Goal: Task Accomplishment & Management: Manage account settings

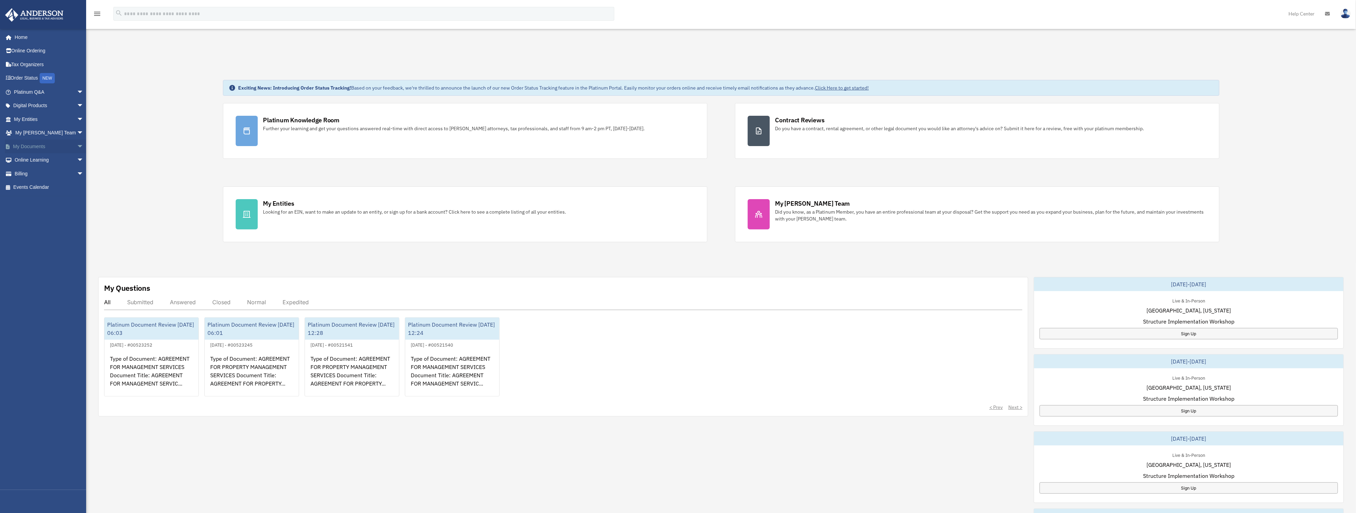
click at [35, 140] on link "My Documents arrow_drop_down" at bounding box center [49, 147] width 89 height 14
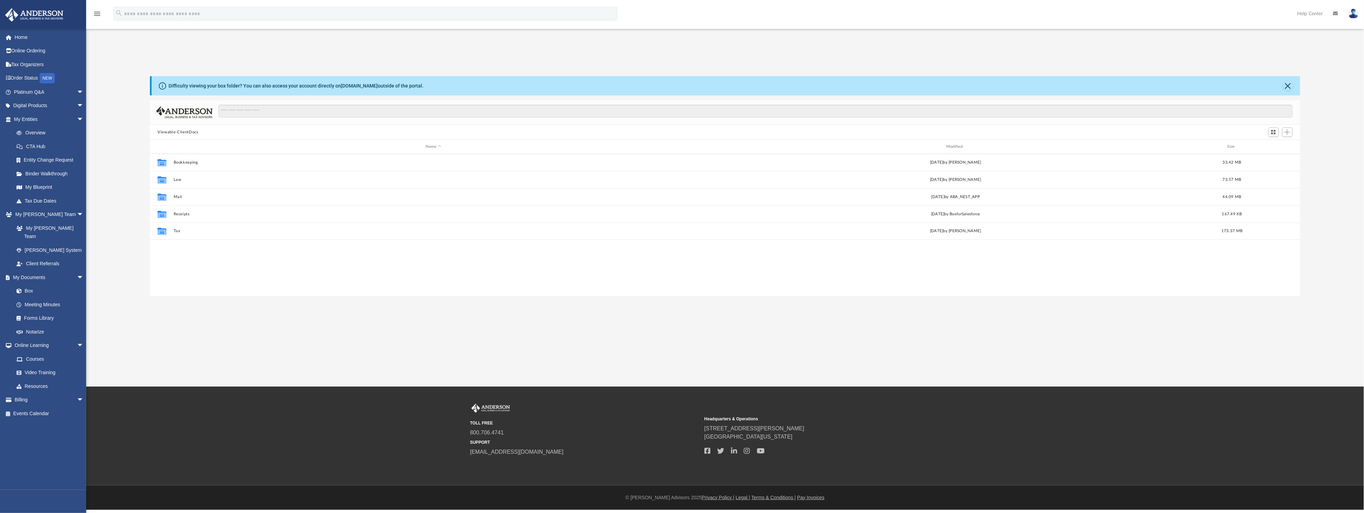
scroll to position [148, 1142]
click at [34, 112] on li "My Entities arrow_drop_down Overview CTA Hub Entity Change Request Binder Walkt…" at bounding box center [47, 159] width 94 height 95
click at [33, 115] on link "My Entities arrow_drop_down" at bounding box center [49, 119] width 89 height 14
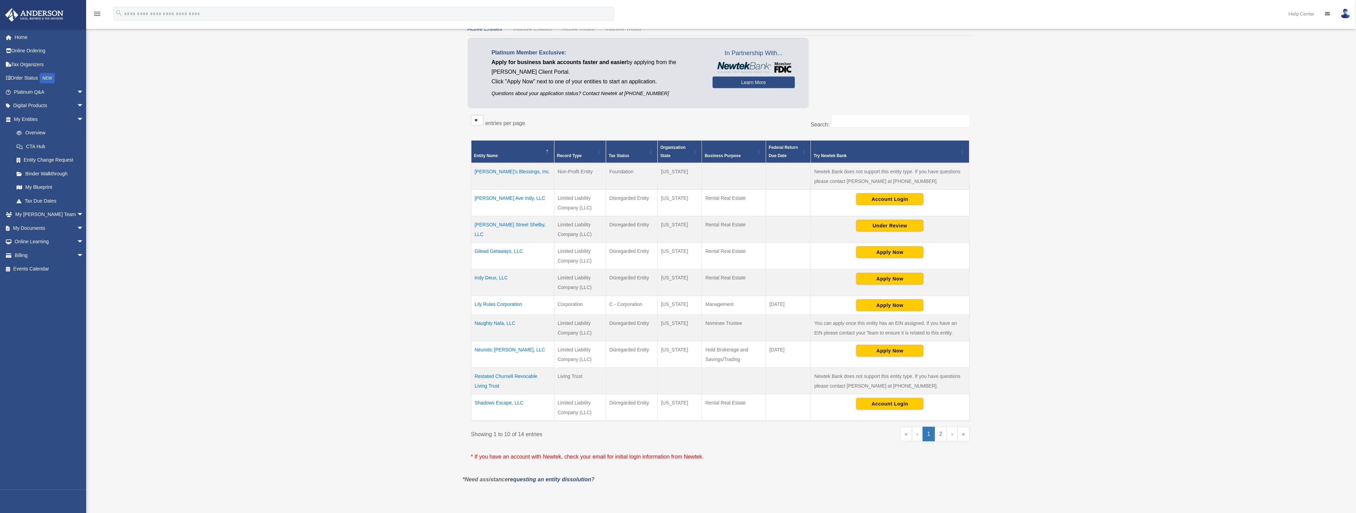
scroll to position [52, 0]
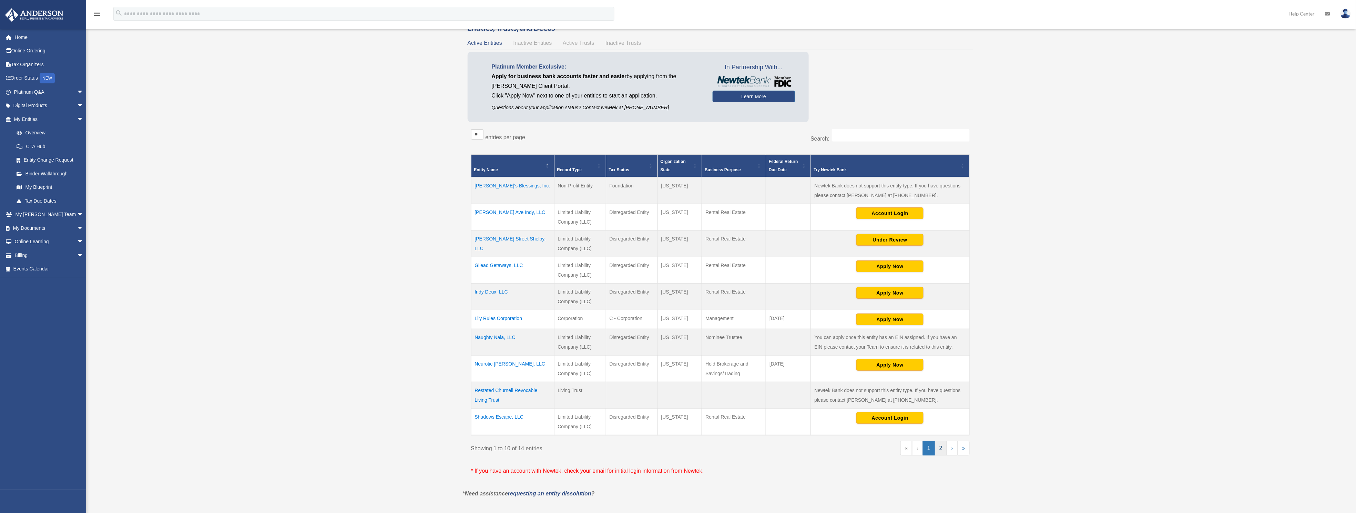
click at [942, 448] on link "2" at bounding box center [941, 448] width 12 height 14
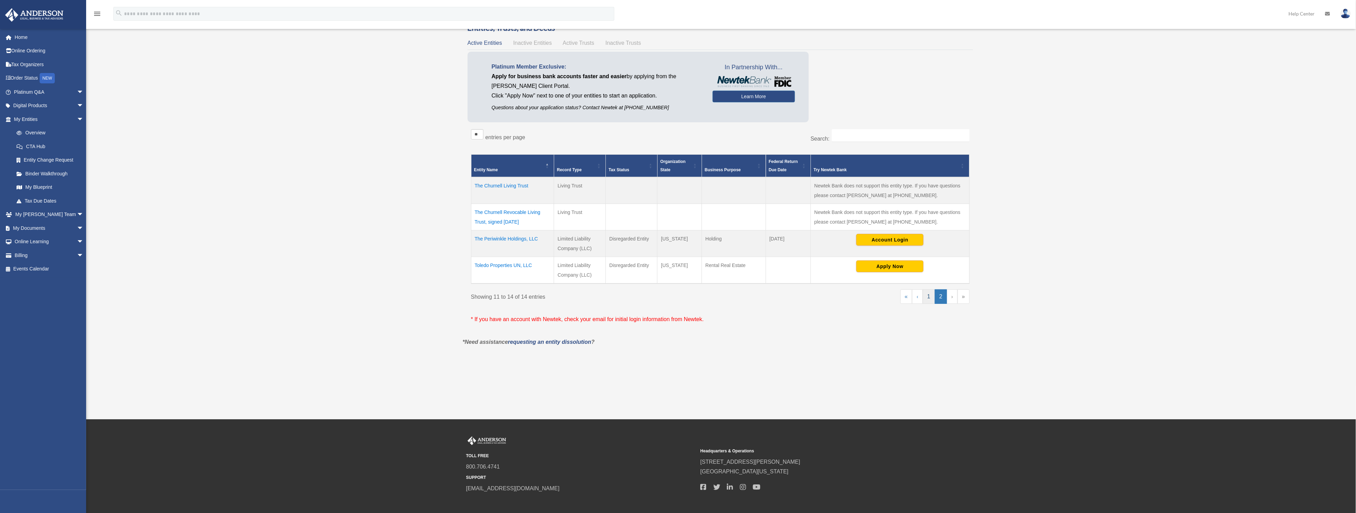
click at [929, 296] on link "1" at bounding box center [929, 296] width 12 height 14
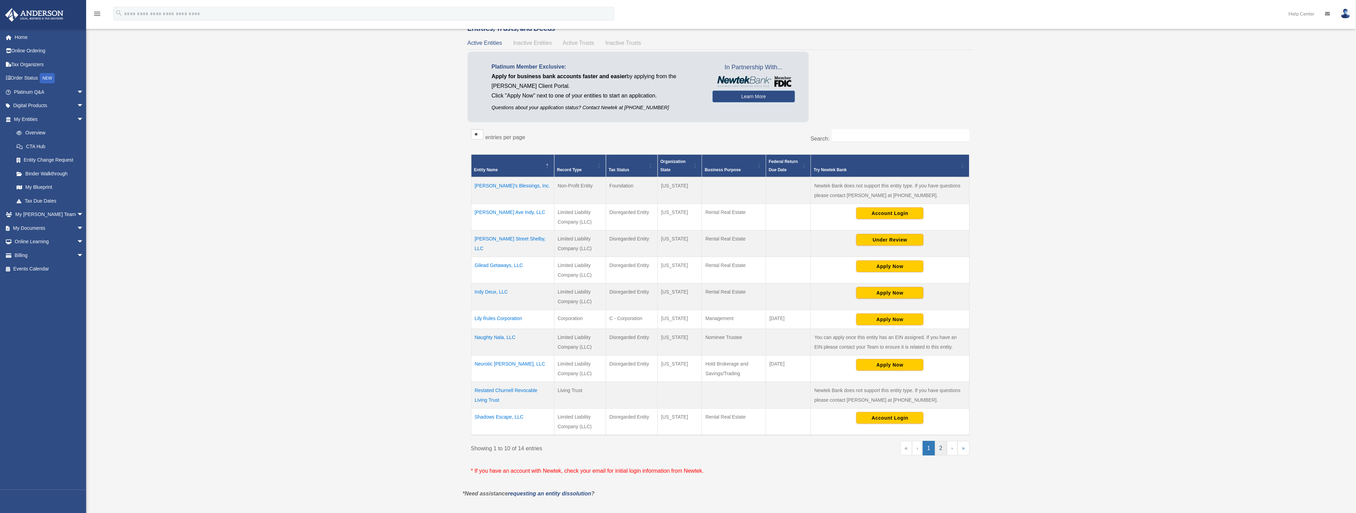
click at [943, 447] on link "2" at bounding box center [941, 448] width 12 height 14
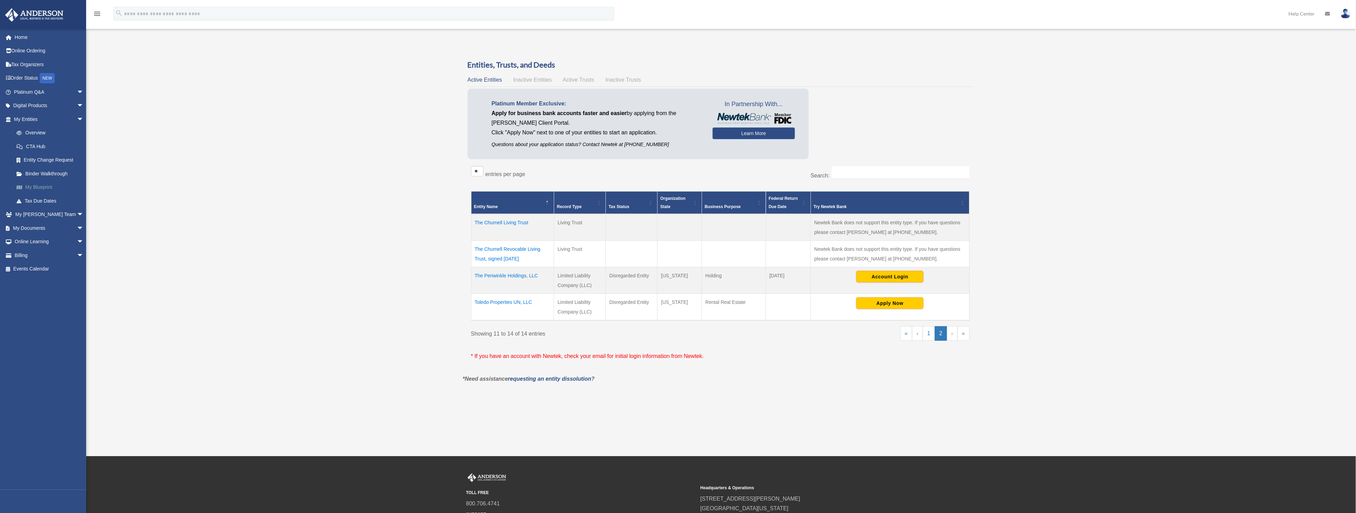
scroll to position [0, 0]
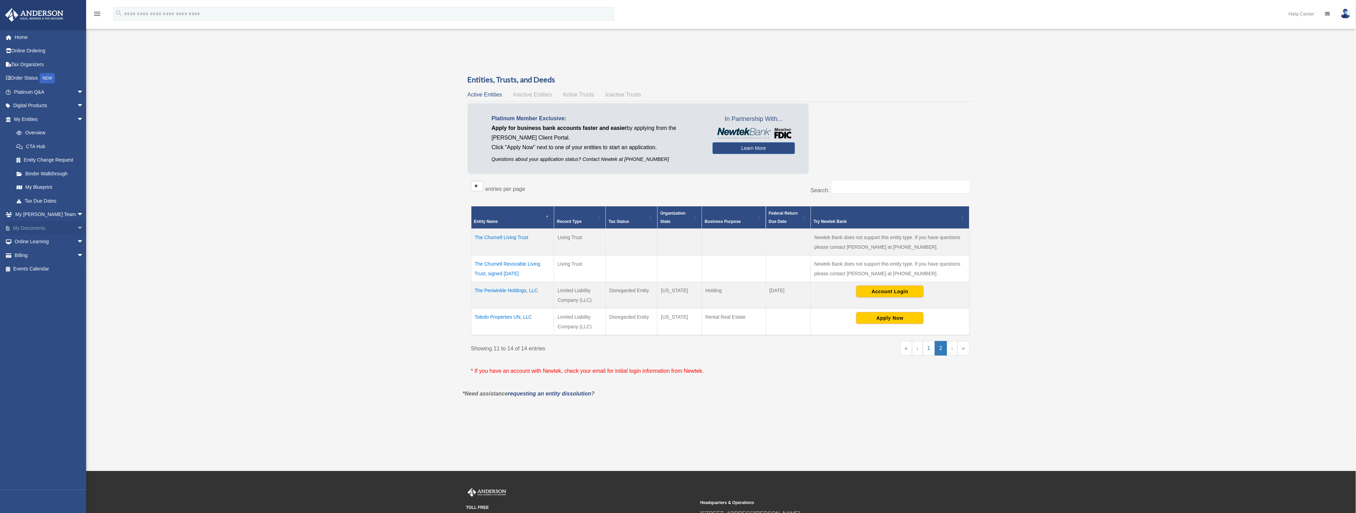
click at [39, 227] on link "My Documents arrow_drop_down" at bounding box center [49, 228] width 89 height 14
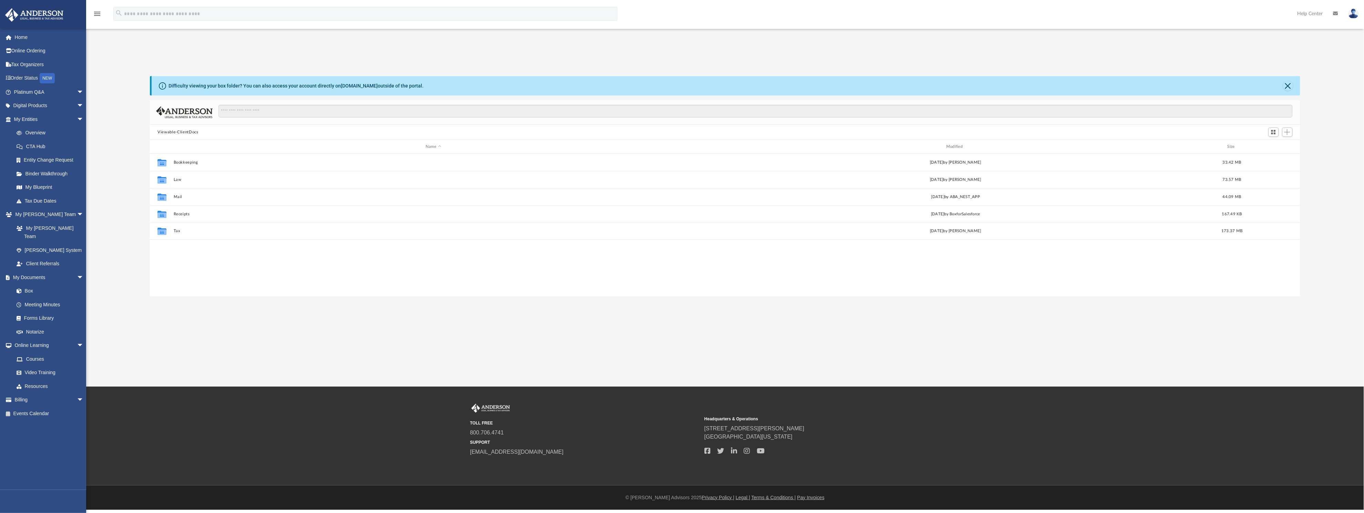
scroll to position [148, 1142]
click at [22, 393] on link "Billing arrow_drop_down" at bounding box center [49, 400] width 89 height 14
click at [77, 393] on span "arrow_drop_down" at bounding box center [84, 400] width 14 height 14
click at [46, 407] on link "$ Open Invoices" at bounding box center [52, 414] width 84 height 14
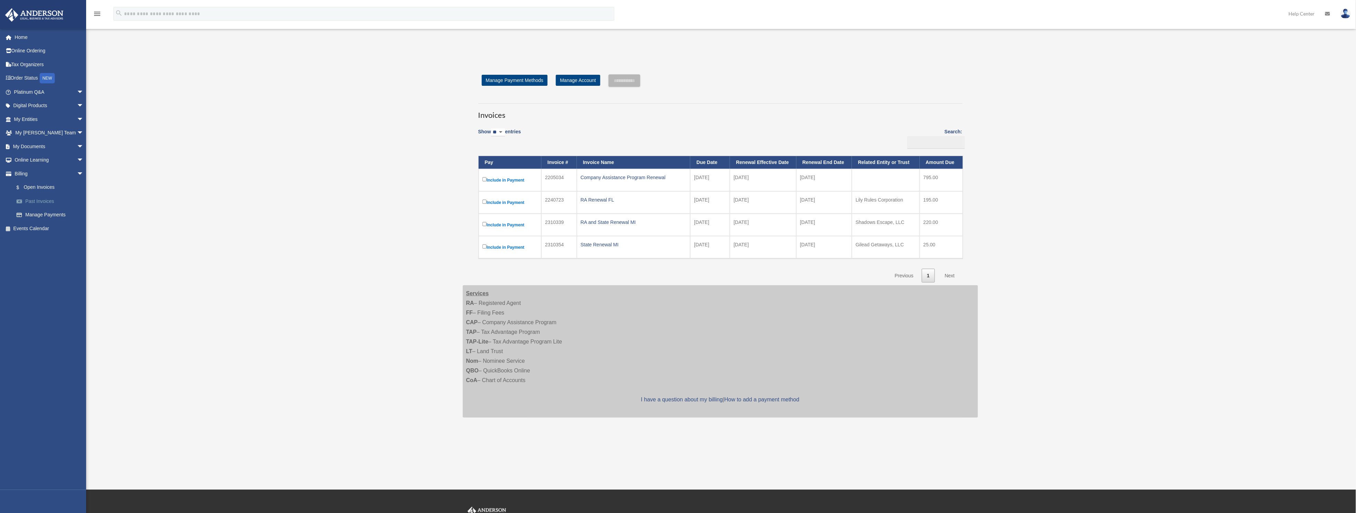
click at [36, 197] on link "Past Invoices" at bounding box center [52, 201] width 84 height 14
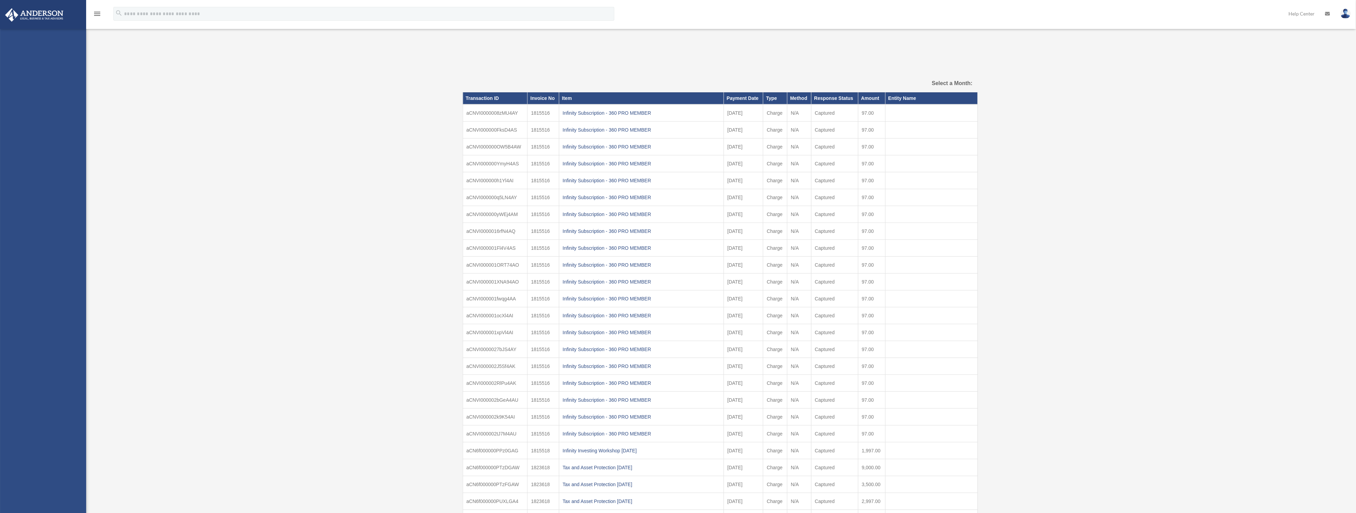
select select
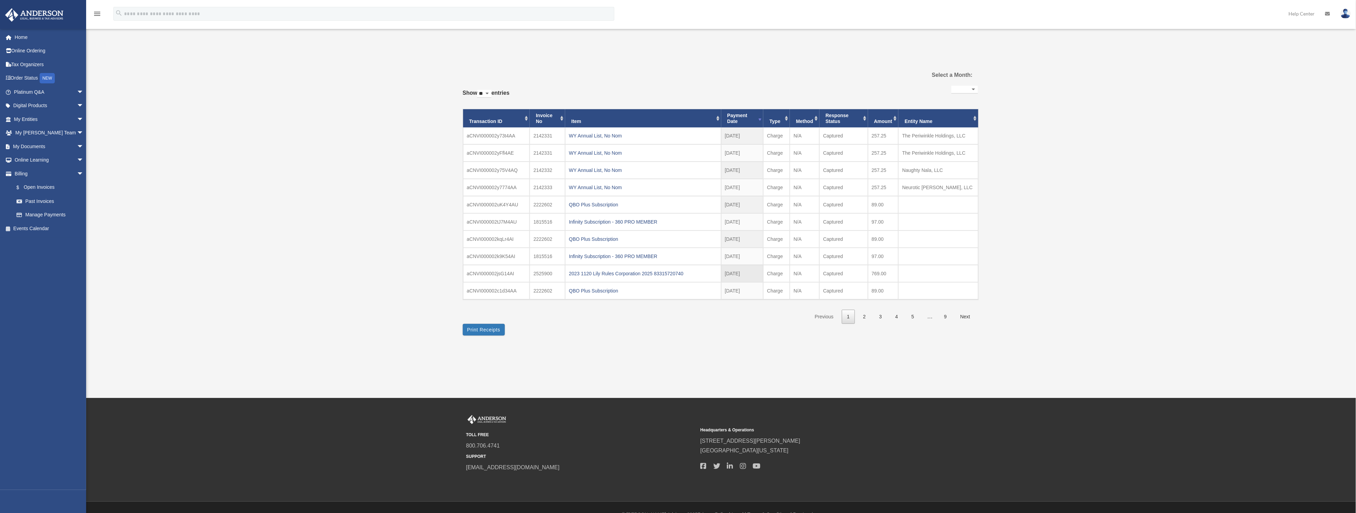
scroll to position [22, 0]
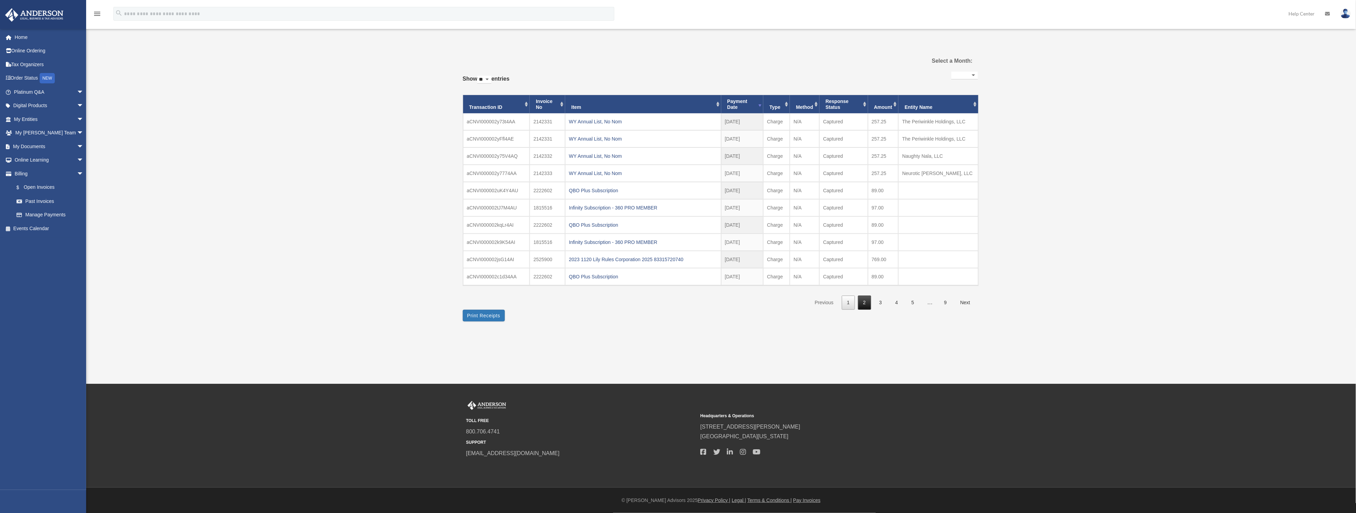
click at [865, 305] on link "2" at bounding box center [864, 303] width 13 height 14
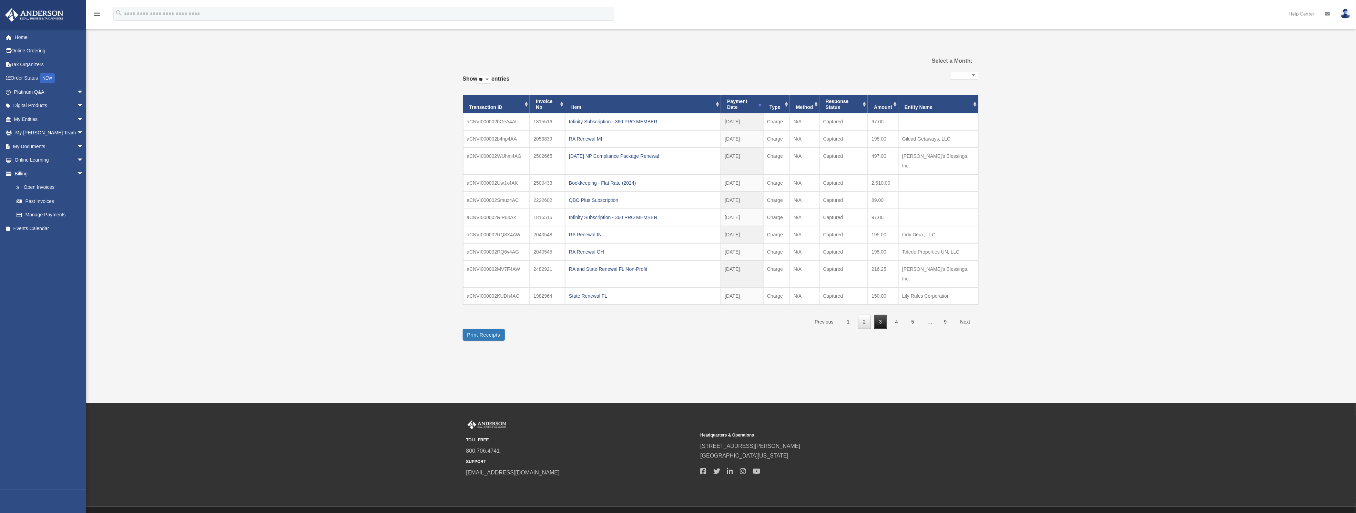
click at [881, 315] on link "3" at bounding box center [880, 322] width 13 height 14
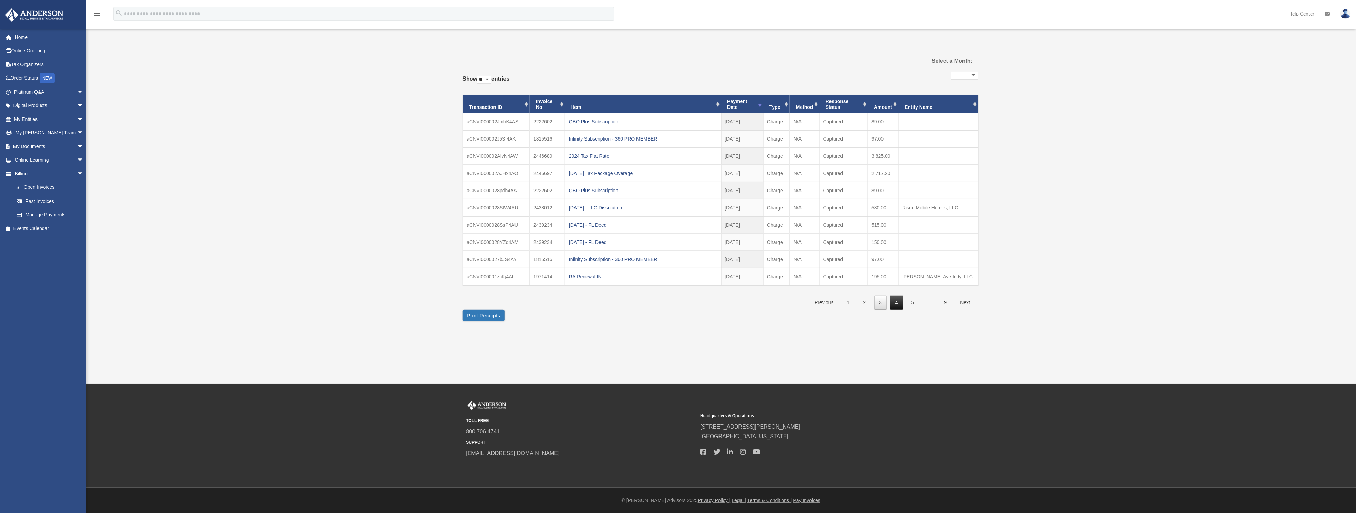
click at [894, 302] on link "4" at bounding box center [896, 303] width 13 height 14
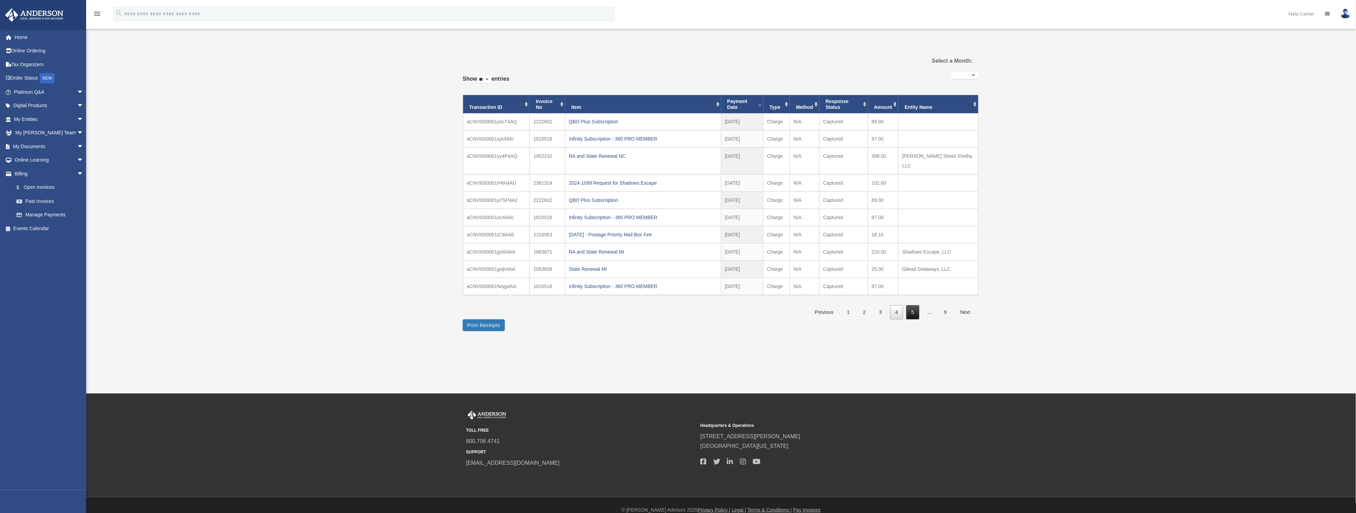
click at [914, 305] on link "5" at bounding box center [912, 312] width 13 height 14
click at [914, 305] on link "6" at bounding box center [912, 312] width 13 height 14
click at [928, 305] on link "8" at bounding box center [929, 312] width 13 height 14
click at [943, 305] on link "9" at bounding box center [945, 312] width 13 height 14
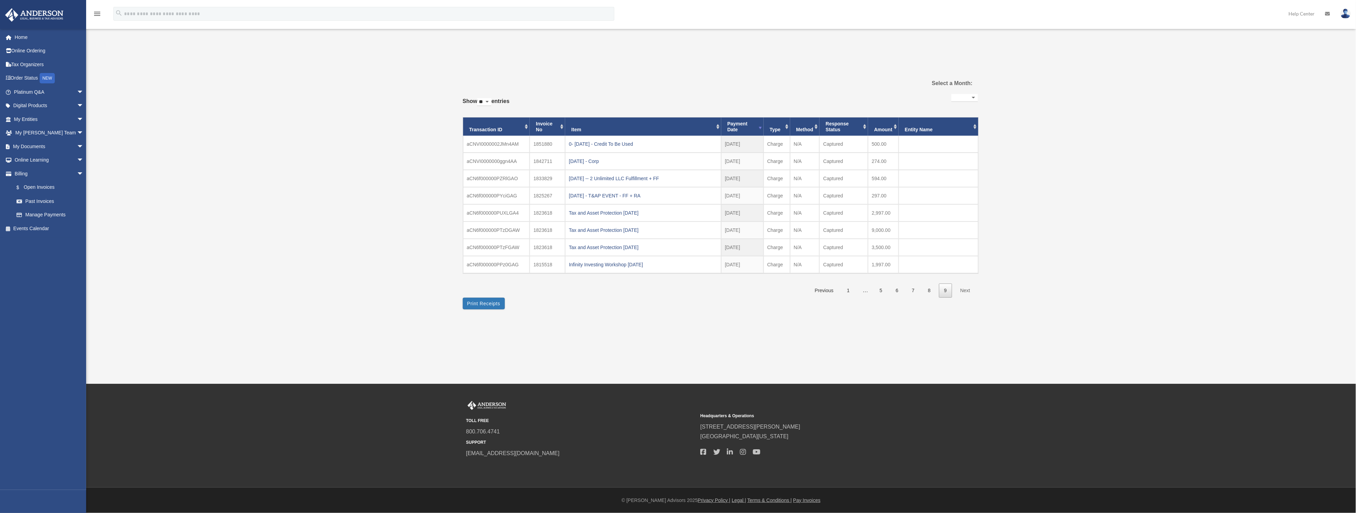
scroll to position [0, 0]
click at [853, 291] on link "1" at bounding box center [851, 291] width 13 height 14
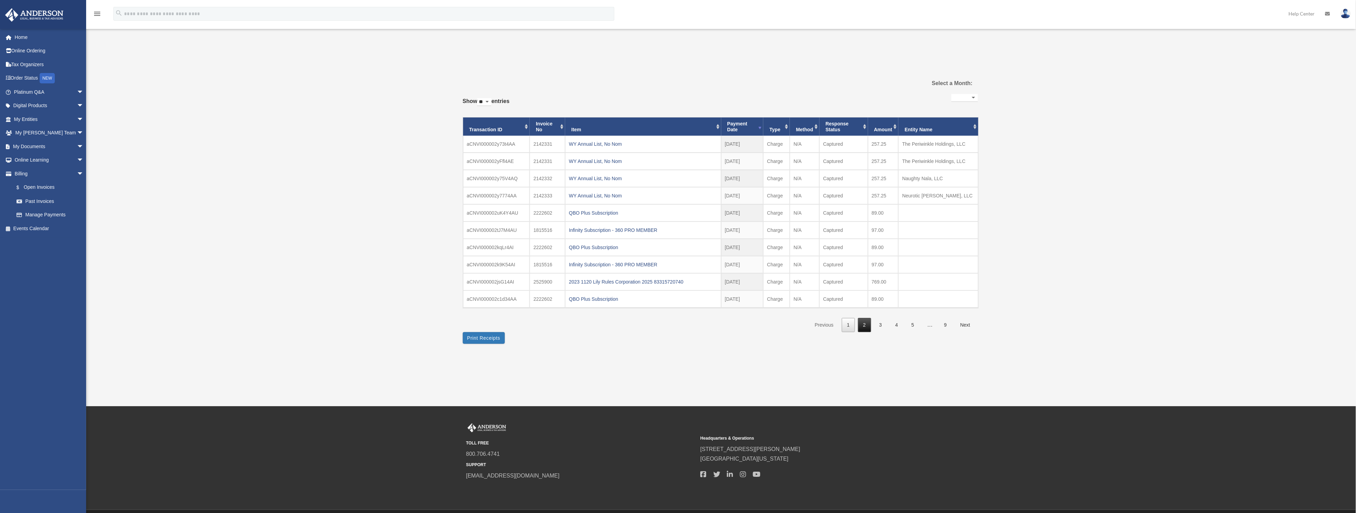
click at [862, 325] on link "2" at bounding box center [864, 325] width 13 height 14
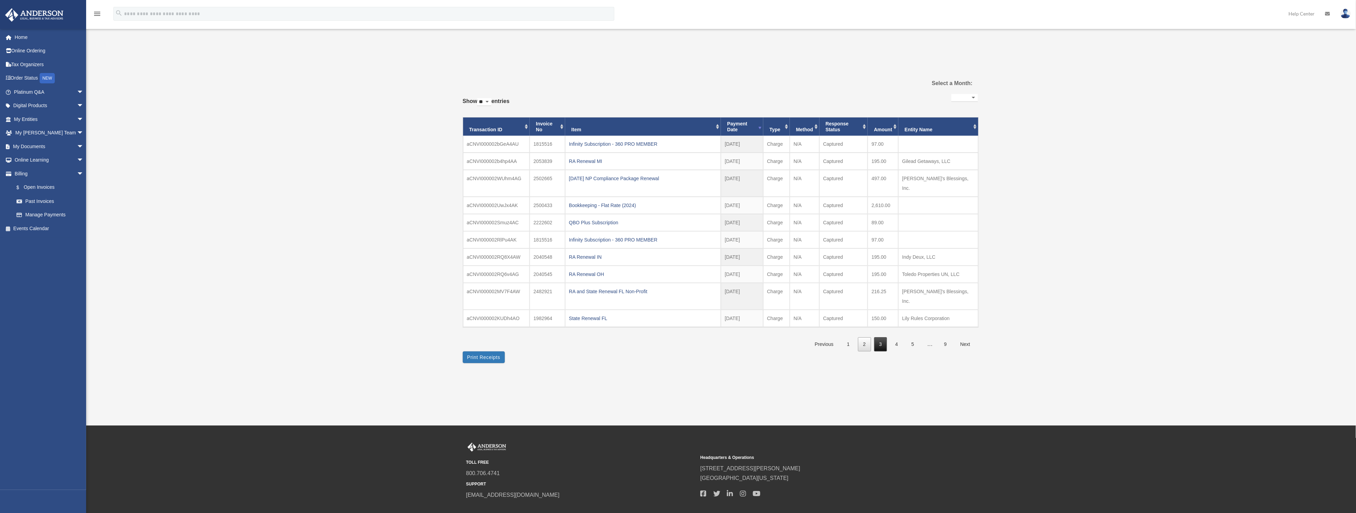
click at [878, 337] on link "3" at bounding box center [880, 344] width 13 height 14
